Goal: Transaction & Acquisition: Purchase product/service

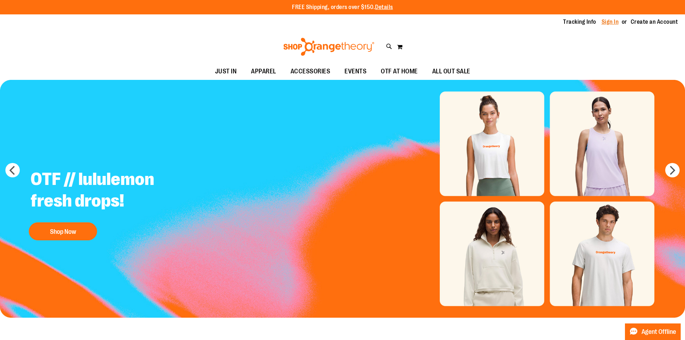
type input "**********"
click at [612, 24] on link "Sign In" at bounding box center [609, 22] width 17 height 8
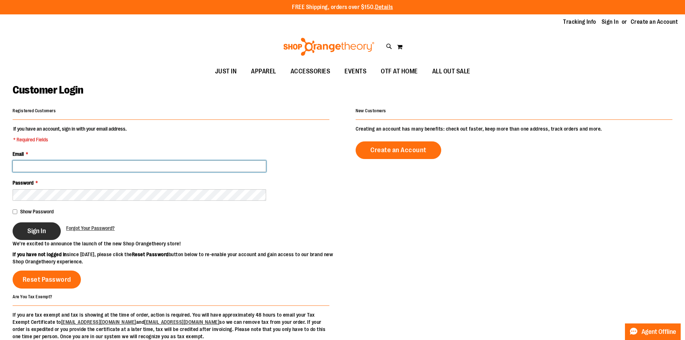
type input "**********"
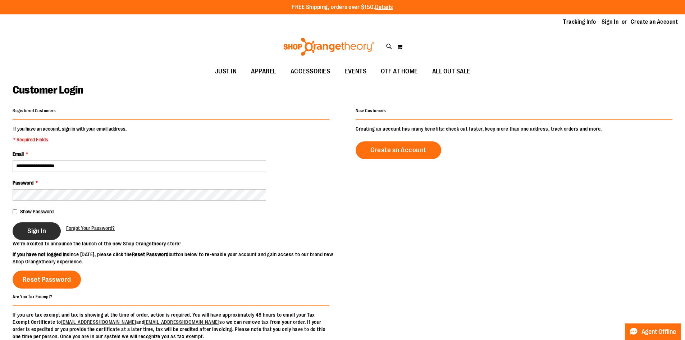
type input "**********"
click at [56, 225] on button "Sign In" at bounding box center [37, 231] width 48 height 18
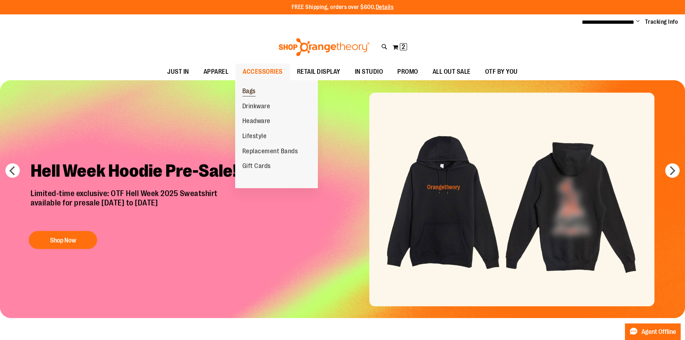
type input "**********"
click at [246, 93] on span "Bags" at bounding box center [248, 91] width 13 height 9
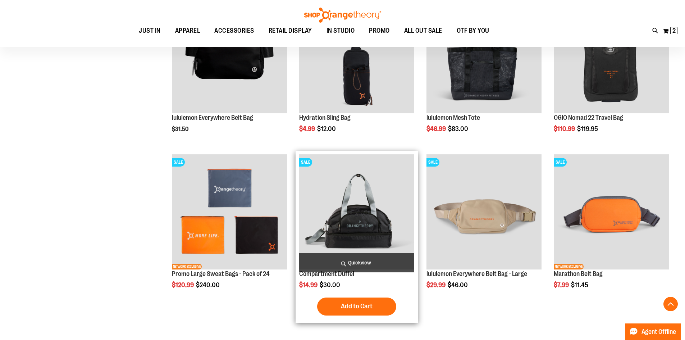
scroll to position [611, 0]
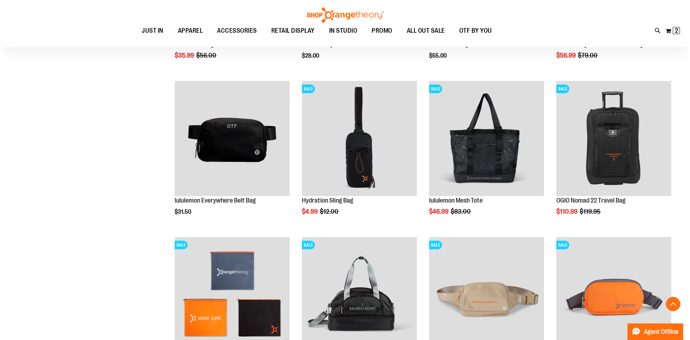
scroll to position [539, 0]
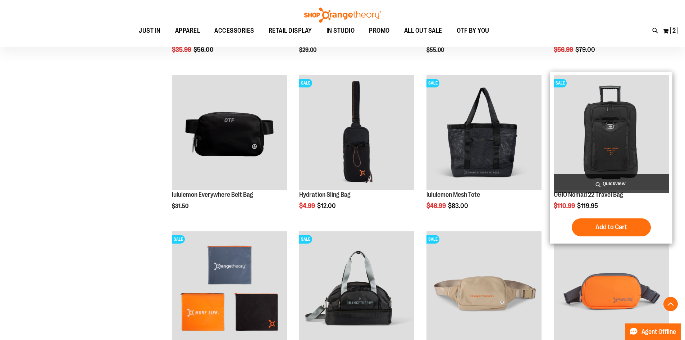
type input "**********"
click at [592, 190] on span "Quickview" at bounding box center [610, 183] width 115 height 19
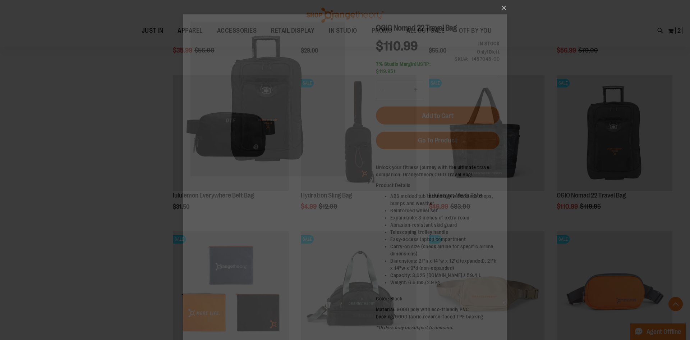
scroll to position [0, 0]
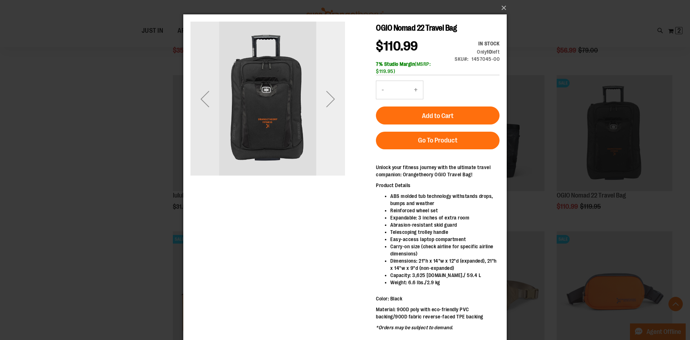
click at [336, 98] on div "Next" at bounding box center [330, 98] width 29 height 29
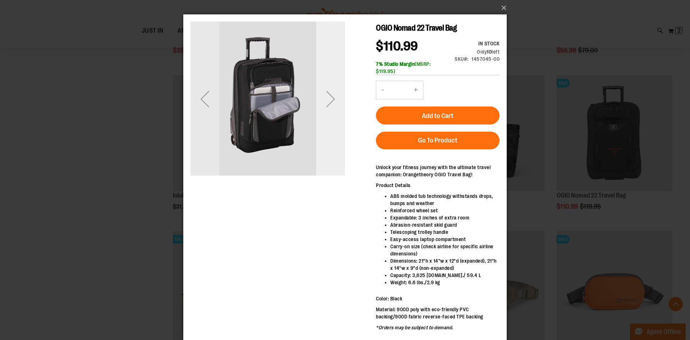
click at [335, 98] on div "Next" at bounding box center [330, 98] width 29 height 29
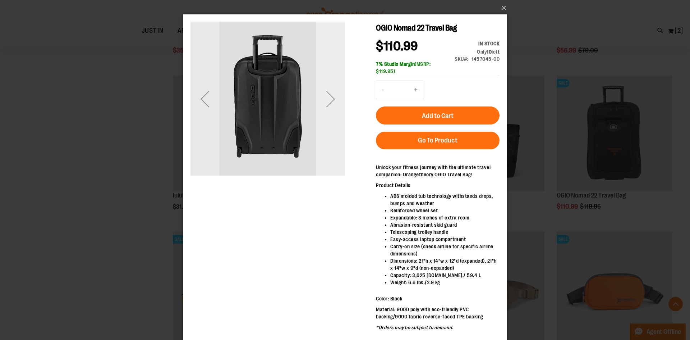
click at [335, 98] on div "Next" at bounding box center [330, 98] width 29 height 29
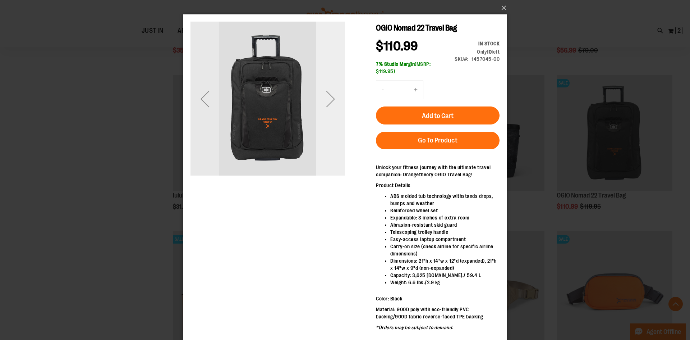
click at [334, 98] on div "Next" at bounding box center [330, 98] width 29 height 29
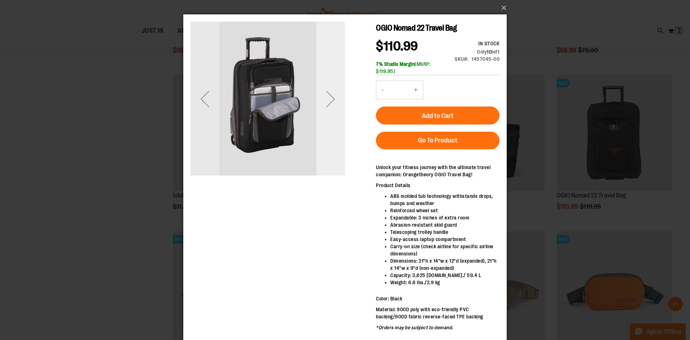
click at [333, 95] on div "Next" at bounding box center [330, 98] width 29 height 29
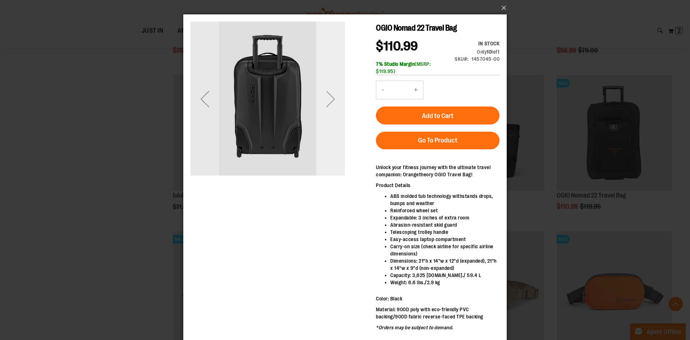
click at [333, 95] on div "Next" at bounding box center [330, 98] width 29 height 29
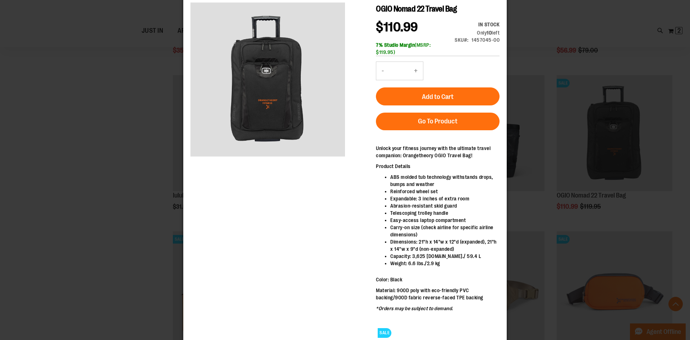
scroll to position [29, 0]
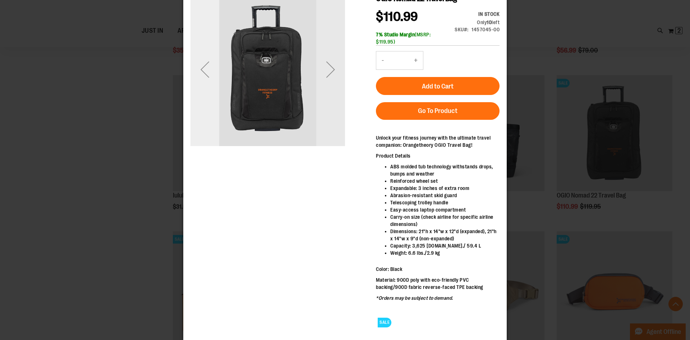
click at [195, 68] on div "Previous" at bounding box center [204, 69] width 29 height 29
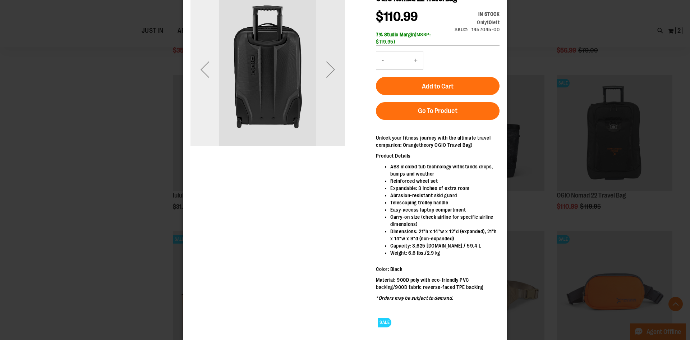
click at [204, 70] on div "Previous" at bounding box center [204, 69] width 29 height 29
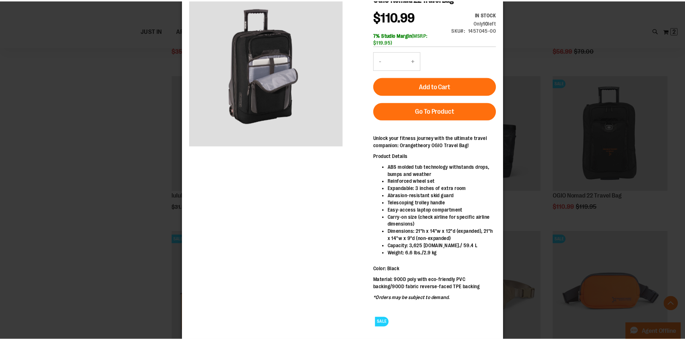
scroll to position [0, 0]
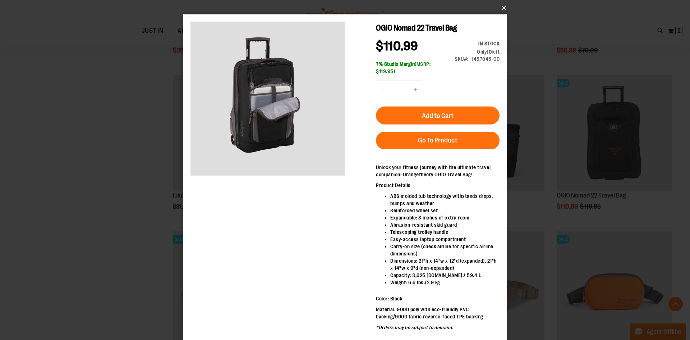
click at [499, 7] on button "×" at bounding box center [346, 8] width 323 height 16
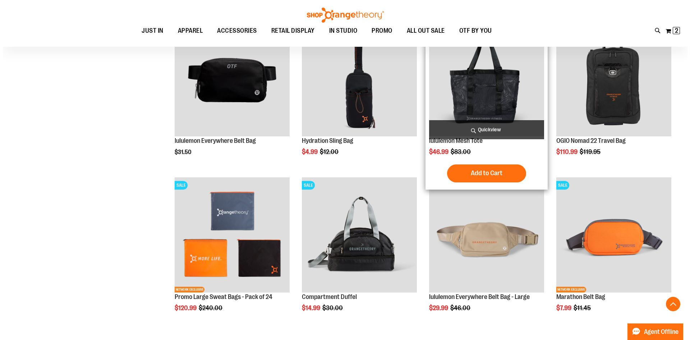
scroll to position [682, 0]
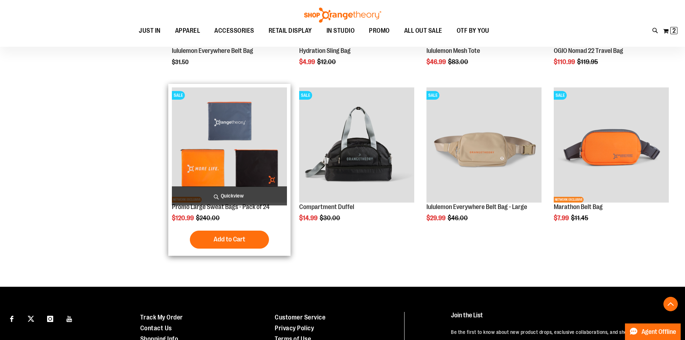
click at [242, 192] on span "Quickview" at bounding box center [229, 195] width 115 height 19
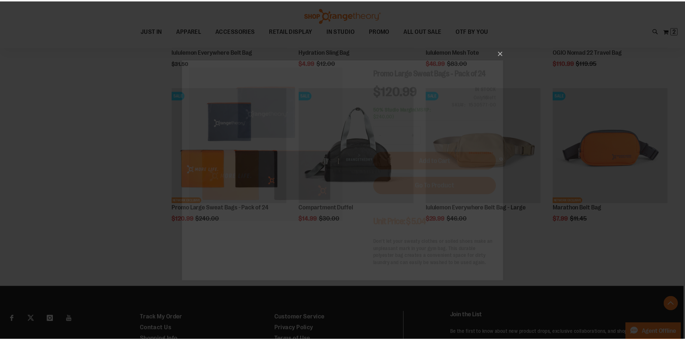
scroll to position [0, 0]
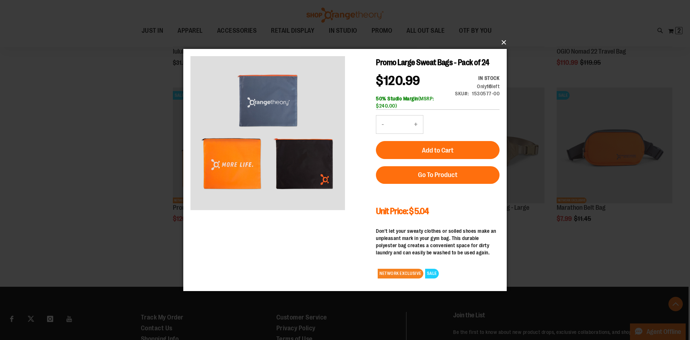
click at [504, 38] on button "×" at bounding box center [346, 42] width 323 height 16
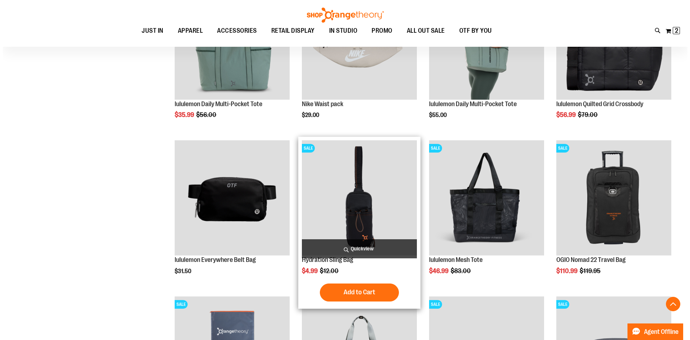
scroll to position [467, 0]
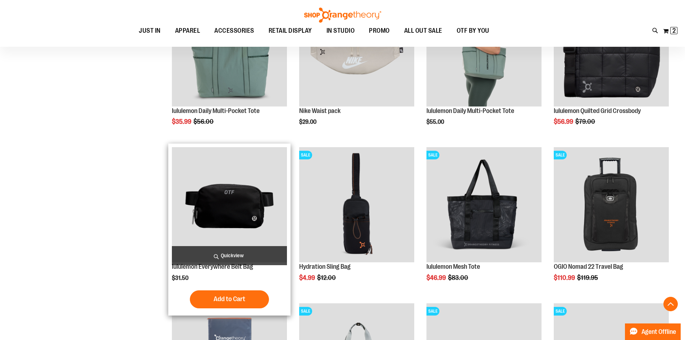
click at [235, 256] on span "Quickview" at bounding box center [229, 255] width 115 height 19
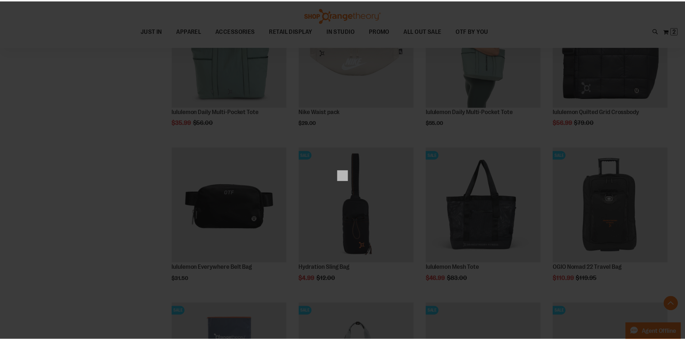
scroll to position [0, 0]
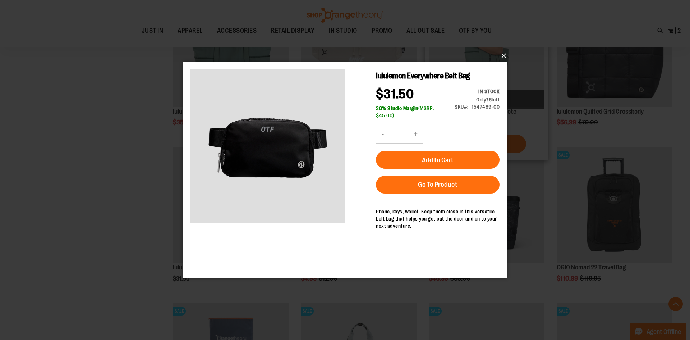
click at [498, 52] on button "×" at bounding box center [346, 56] width 323 height 16
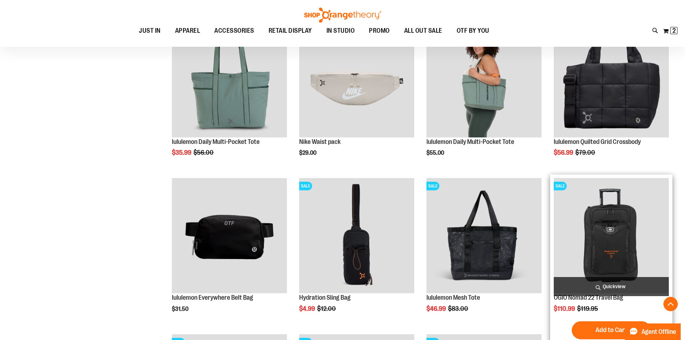
scroll to position [395, 0]
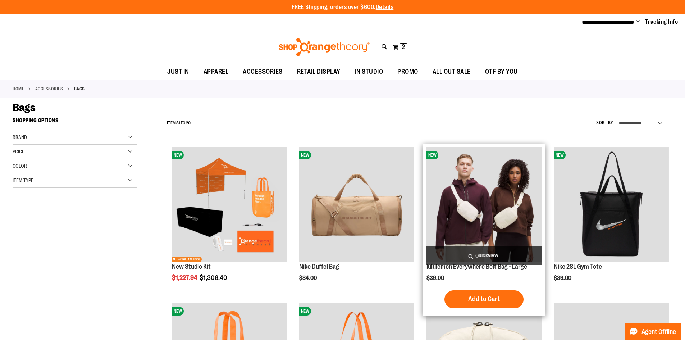
click at [479, 251] on span "Quickview" at bounding box center [483, 255] width 115 height 19
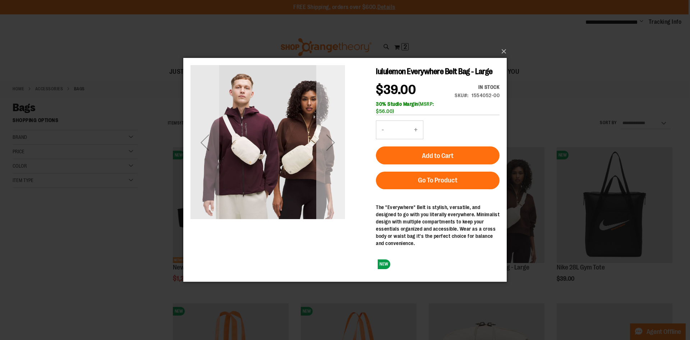
click at [332, 145] on div "Next" at bounding box center [330, 142] width 29 height 29
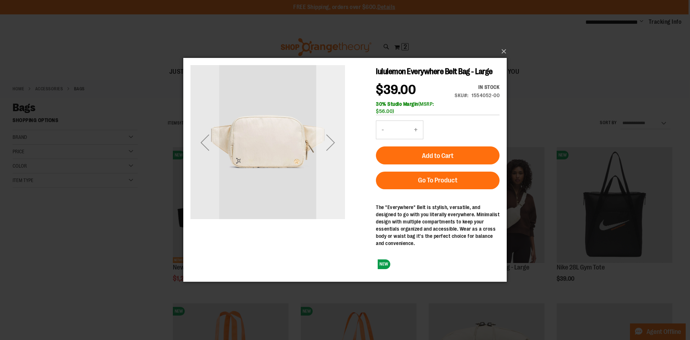
click at [330, 145] on div "Next" at bounding box center [330, 142] width 29 height 29
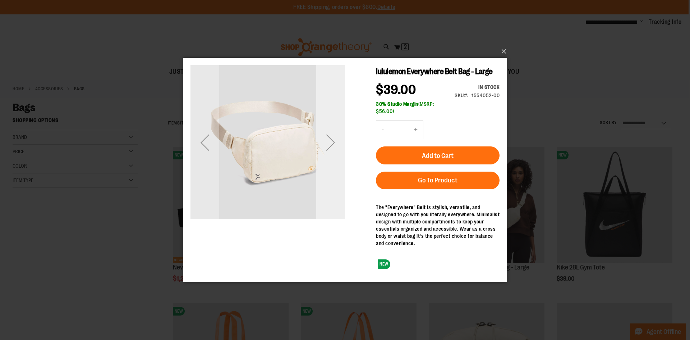
click at [326, 143] on div "Next" at bounding box center [330, 142] width 29 height 29
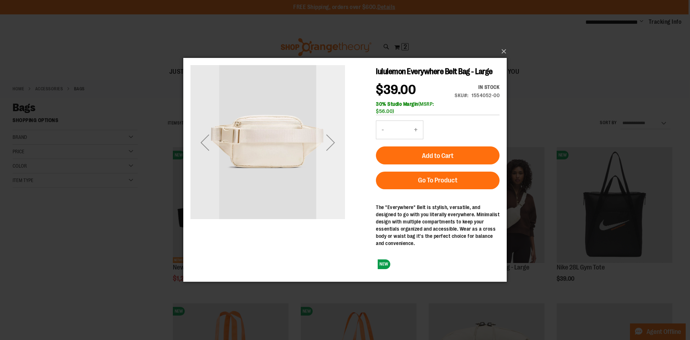
click at [324, 135] on div "Next" at bounding box center [330, 142] width 29 height 29
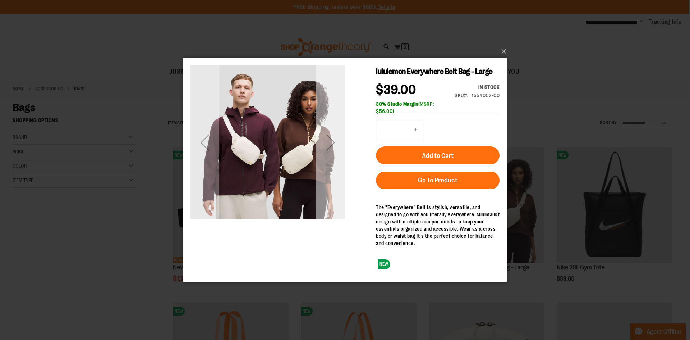
click at [329, 157] on div "Next" at bounding box center [330, 142] width 29 height 155
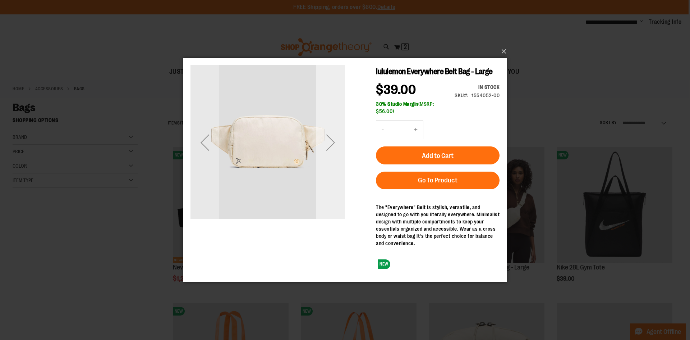
click at [331, 140] on div "Next" at bounding box center [330, 142] width 29 height 29
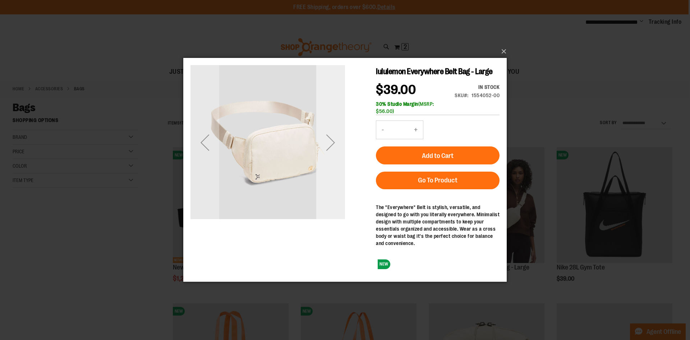
click at [333, 154] on div "Next" at bounding box center [330, 142] width 29 height 29
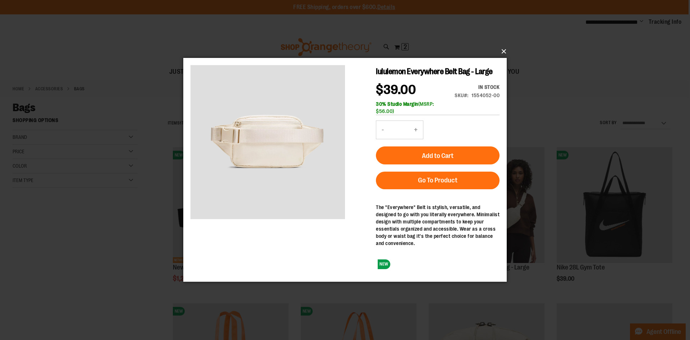
click at [501, 53] on button "×" at bounding box center [346, 51] width 323 height 16
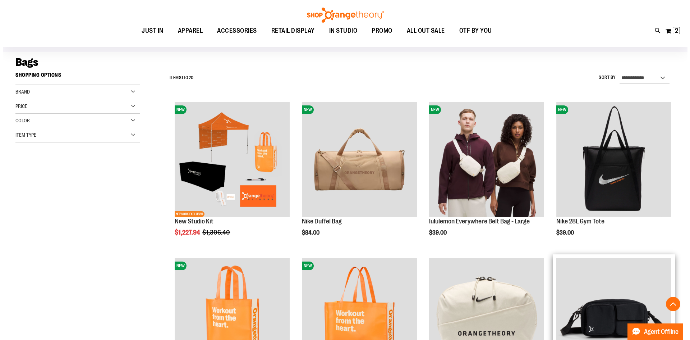
scroll to position [179, 0]
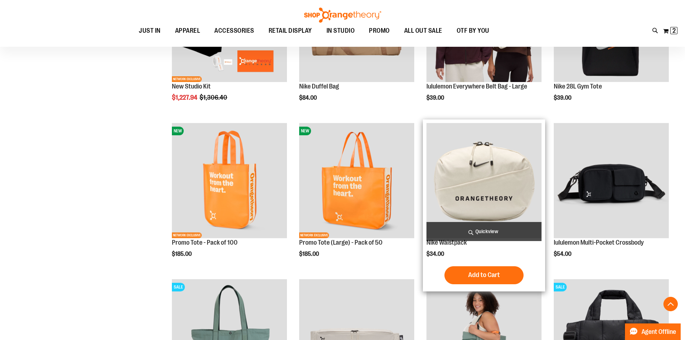
click at [496, 229] on span "Quickview" at bounding box center [483, 231] width 115 height 19
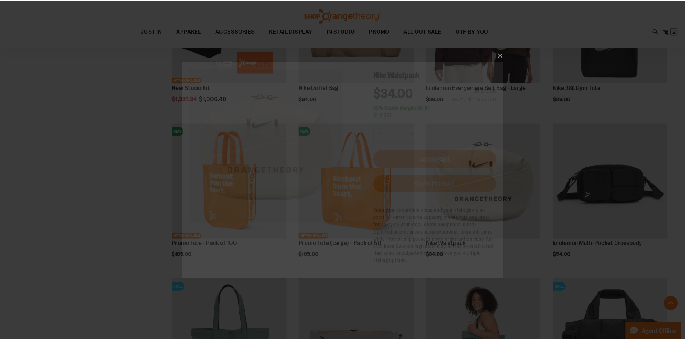
scroll to position [0, 0]
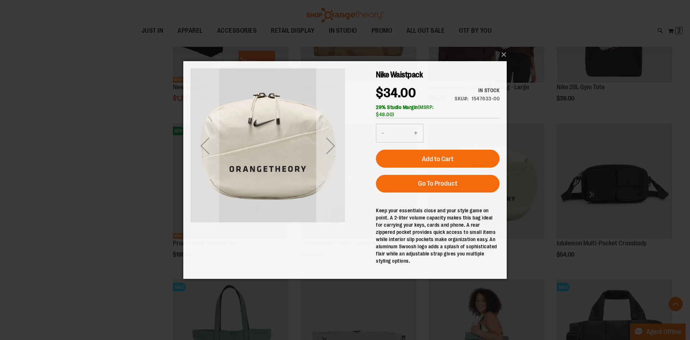
click at [333, 143] on div "Next" at bounding box center [330, 145] width 29 height 29
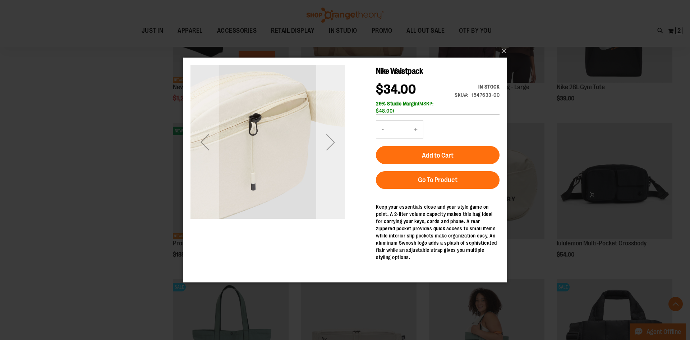
click at [333, 143] on div "Next" at bounding box center [330, 142] width 29 height 29
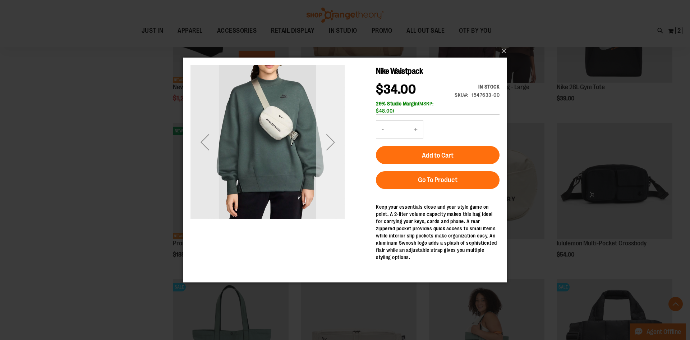
click at [331, 124] on div "Next" at bounding box center [330, 142] width 29 height 155
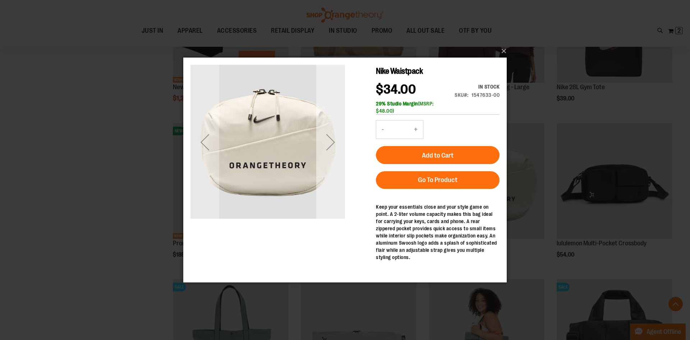
click at [331, 124] on div "Next" at bounding box center [330, 142] width 29 height 155
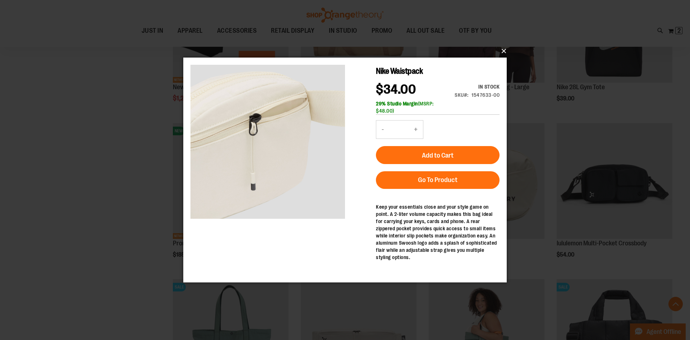
click at [500, 50] on button "×" at bounding box center [346, 51] width 323 height 16
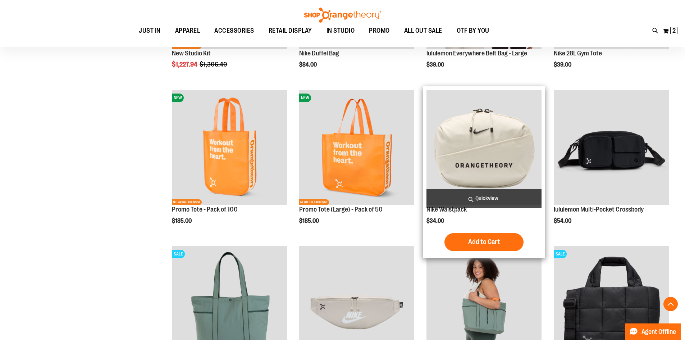
scroll to position [287, 0]
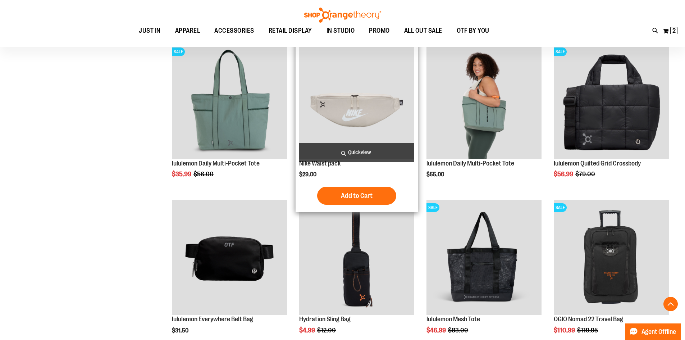
scroll to position [431, 0]
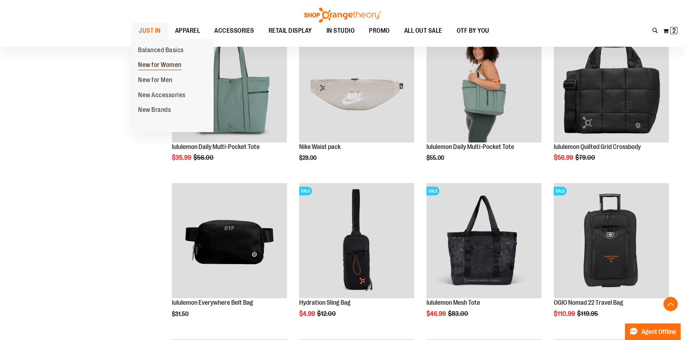
click at [160, 67] on span "New for Women" at bounding box center [159, 65] width 43 height 9
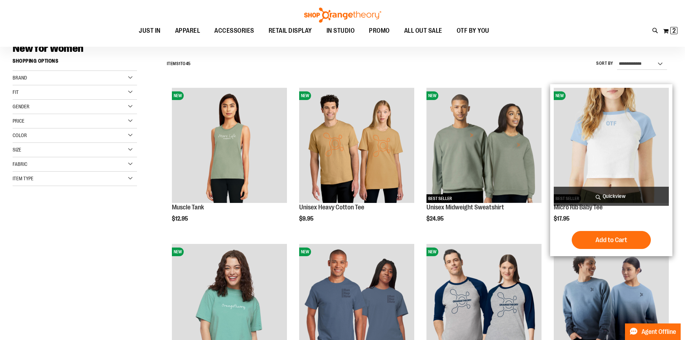
scroll to position [72, 0]
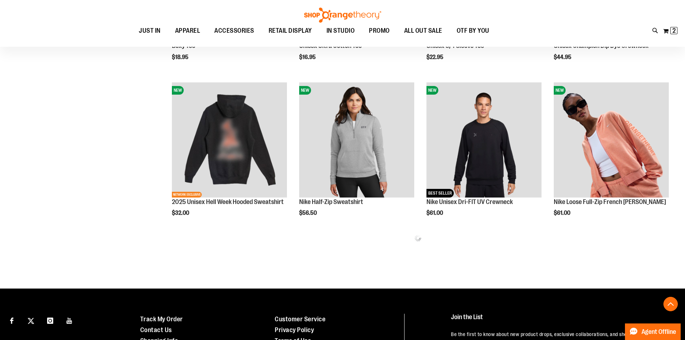
scroll to position [395, 0]
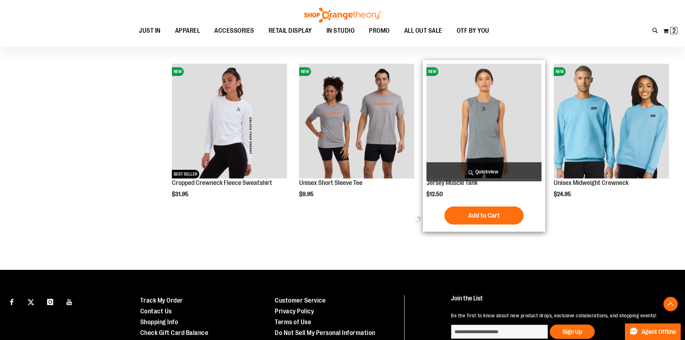
scroll to position [898, 0]
